Goal: Find specific page/section: Find specific page/section

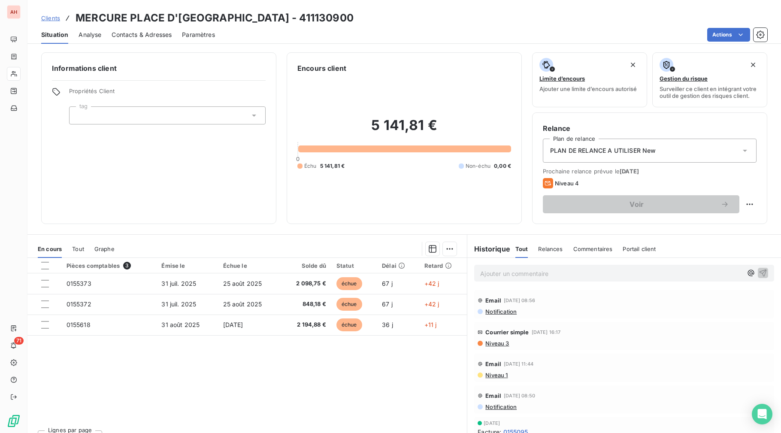
scroll to position [16, 0]
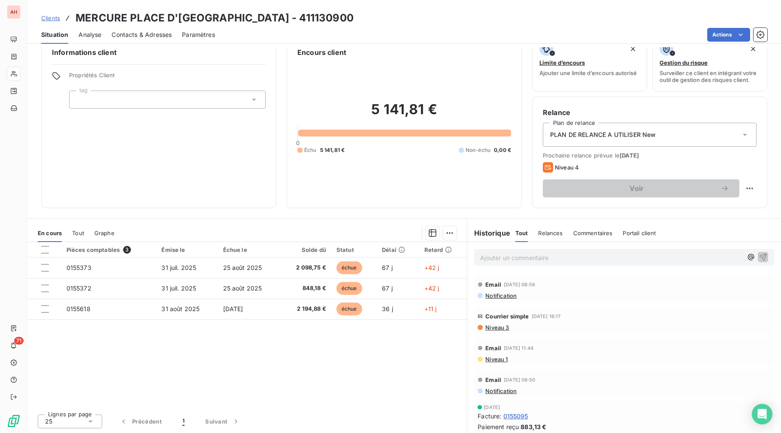
click at [329, 432] on div "Lignes par page 25 Précédent 1 Suivant" at bounding box center [246, 420] width 439 height 26
click at [325, 385] on div "Pièces comptables 3 Émise le Échue le Solde dû Statut Délai Retard 0155373 [DAT…" at bounding box center [246, 324] width 439 height 165
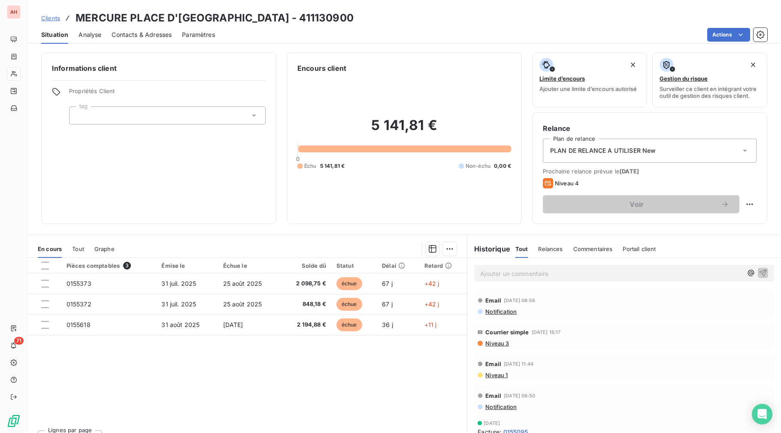
click at [325, 382] on div "Pièces comptables 3 Émise le Échue le Solde dû Statut Délai Retard 0155373 [DAT…" at bounding box center [246, 340] width 439 height 165
click at [272, 428] on div "Lignes par page 25 Précédent 1 Suivant" at bounding box center [246, 436] width 439 height 26
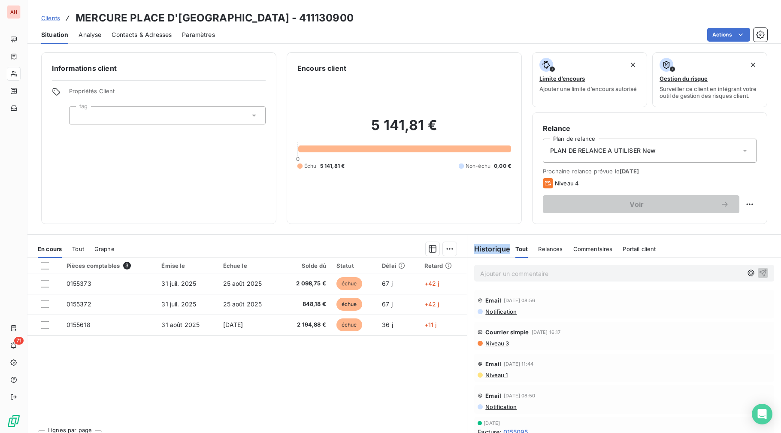
click at [272, 428] on div "Lignes par page 25 Précédent 1 Suivant" at bounding box center [246, 436] width 439 height 26
click at [182, 374] on div "Pièces comptables 3 Émise le Échue le Solde dû Statut Délai Retard 0155373 [DAT…" at bounding box center [246, 340] width 439 height 165
click at [218, 394] on div "Pièces comptables 3 Émise le Échue le Solde dû Statut Délai Retard 0155373 [DAT…" at bounding box center [246, 340] width 439 height 165
click at [315, 417] on div "Pièces comptables 3 Émise le Échue le Solde dû Statut Délai Retard 0155373 [DAT…" at bounding box center [246, 340] width 439 height 165
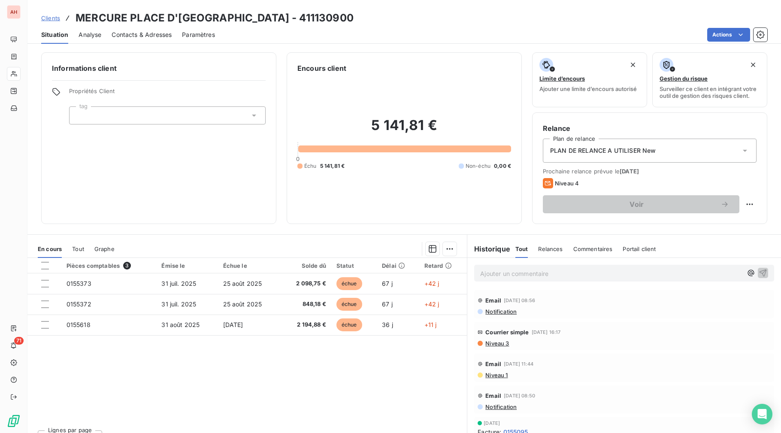
click at [290, 386] on div "Pièces comptables 3 Émise le Échue le Solde dû Statut Délai Retard 0155373 [DAT…" at bounding box center [246, 340] width 439 height 165
click at [290, 385] on div "Pièces comptables 3 Émise le Échue le Solde dû Statut Délai Retard 0155373 [DAT…" at bounding box center [246, 340] width 439 height 165
click at [198, 415] on div "Pièces comptables 3 Émise le Échue le Solde dû Statut Délai Retard 0155373 [DAT…" at bounding box center [246, 340] width 439 height 165
click at [100, 410] on div "Pièces comptables 3 Émise le Échue le Solde dû Statut Délai Retard 0155373 [DAT…" at bounding box center [246, 340] width 439 height 165
click at [158, 374] on div "Pièces comptables 3 Émise le Échue le Solde dû Statut Délai Retard 0155373 [DAT…" at bounding box center [246, 340] width 439 height 165
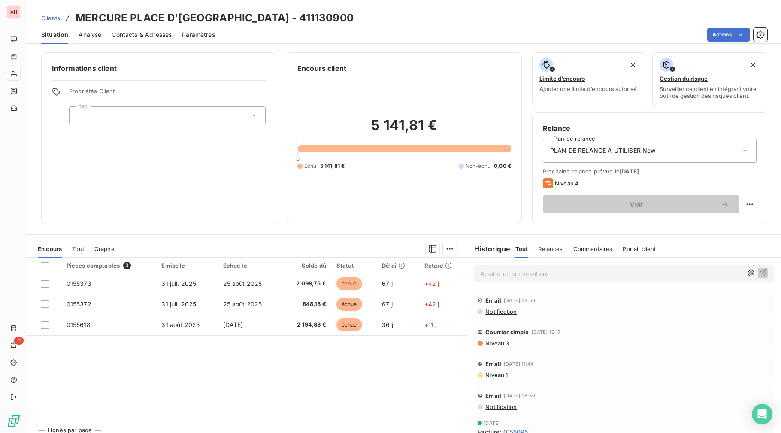
click at [158, 374] on div "Pièces comptables 3 Émise le Échue le Solde dû Statut Délai Retard 0155373 [DAT…" at bounding box center [246, 340] width 439 height 165
click at [157, 380] on div "Pièces comptables 3 Émise le Échue le Solde dû Statut Délai Retard 0155373 [DAT…" at bounding box center [246, 340] width 439 height 165
click at [173, 395] on div "Pièces comptables 3 Émise le Échue le Solde dû Statut Délai Retard 0155373 [DAT…" at bounding box center [246, 340] width 439 height 165
click at [304, 413] on div "Pièces comptables 3 Émise le Échue le Solde dû Statut Délai Retard 0155373 [DAT…" at bounding box center [246, 340] width 439 height 165
click at [313, 417] on div "Pièces comptables 3 Émise le Échue le Solde dû Statut Délai Retard 0155373 [DAT…" at bounding box center [246, 340] width 439 height 165
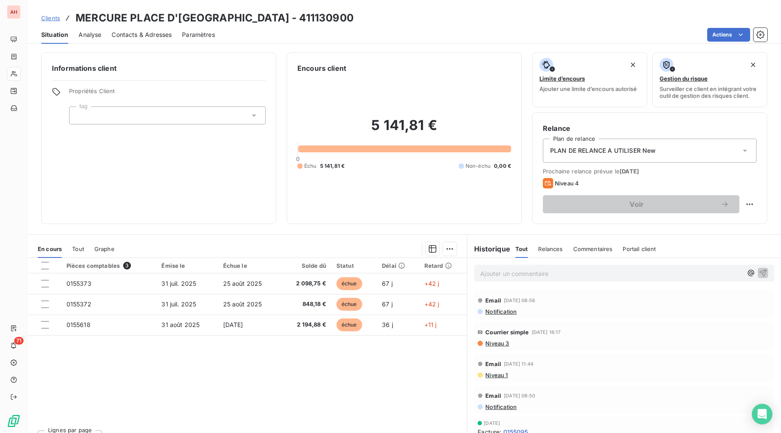
click at [303, 417] on div "Pièces comptables 3 Émise le Échue le Solde dû Statut Délai Retard 0155373 [DAT…" at bounding box center [246, 340] width 439 height 165
click at [298, 412] on div "Pièces comptables 3 Émise le Échue le Solde dû Statut Délai Retard 0155373 [DAT…" at bounding box center [246, 340] width 439 height 165
click at [287, 396] on div "Pièces comptables 3 Émise le Échue le Solde dû Statut Délai Retard 0155373 [DAT…" at bounding box center [246, 340] width 439 height 165
click at [293, 417] on div "Pièces comptables 3 Émise le Échue le Solde dû Statut Délai Retard 0155373 [DAT…" at bounding box center [246, 340] width 439 height 165
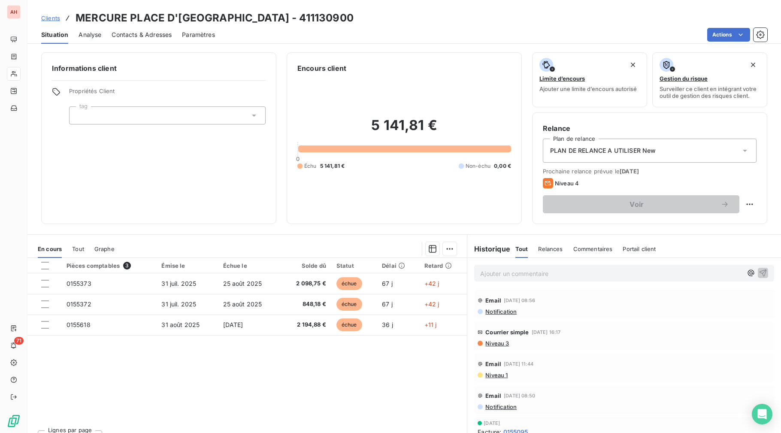
click at [210, 374] on div "Pièces comptables 3 Émise le Échue le Solde dû Statut Délai Retard 0155373 [DAT…" at bounding box center [246, 340] width 439 height 165
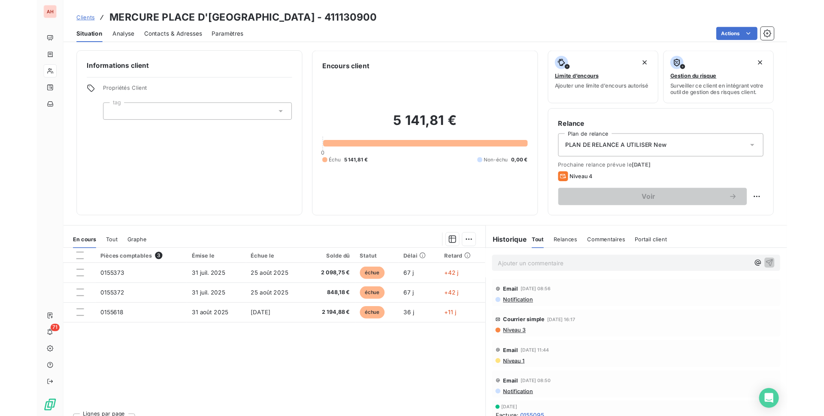
scroll to position [16, 0]
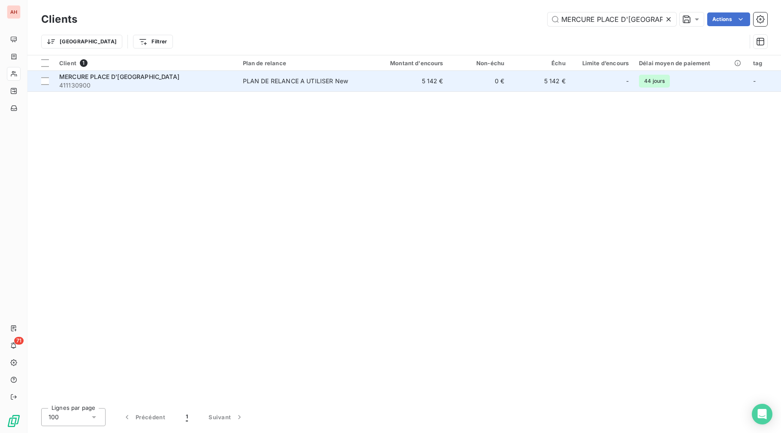
click at [309, 85] on div "PLAN DE RELANCE A UTILISER New" at bounding box center [296, 81] width 106 height 9
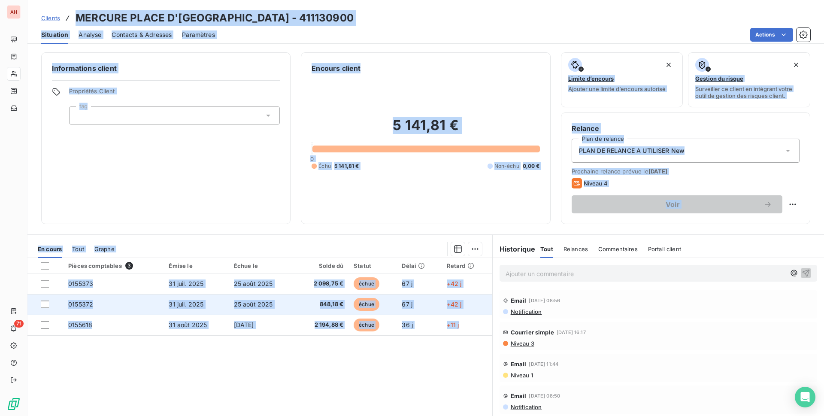
drag, startPoint x: 74, startPoint y: 13, endPoint x: 385, endPoint y: 311, distance: 430.2
click at [468, 330] on div "Clients MERCURE PLACE D'[GEOGRAPHIC_DATA] - 411130900 Situation Analyse Contact…" at bounding box center [425, 208] width 796 height 416
copy div "MERCURE PLACE D'[GEOGRAPHIC_DATA] - 411130900 Situation Analyse Contacts & Adre…"
